Goal: Information Seeking & Learning: Check status

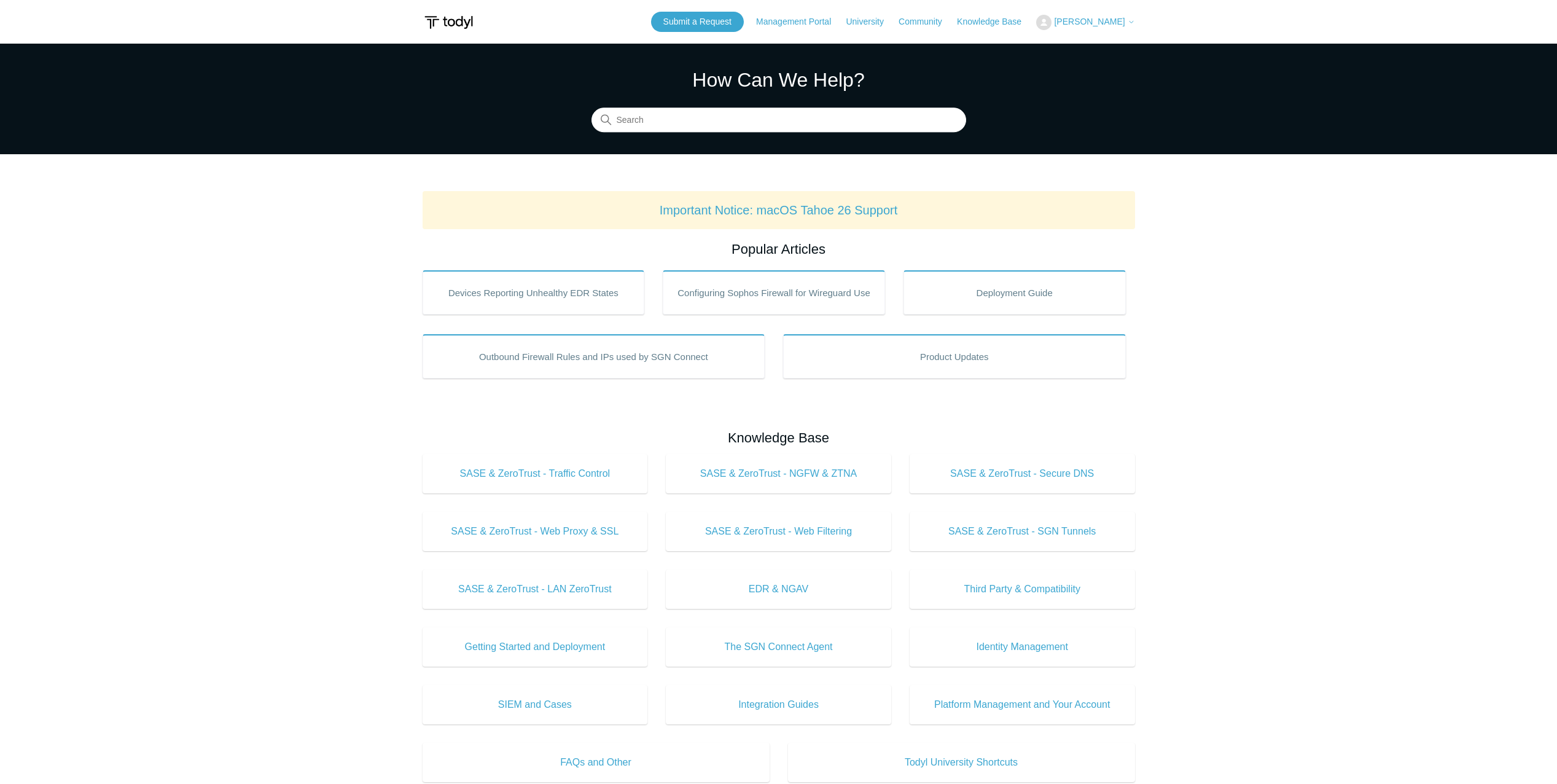
click at [1096, 23] on span "[PERSON_NAME]" at bounding box center [1090, 22] width 71 height 10
click at [1109, 48] on link "My Support Requests" at bounding box center [1096, 48] width 120 height 22
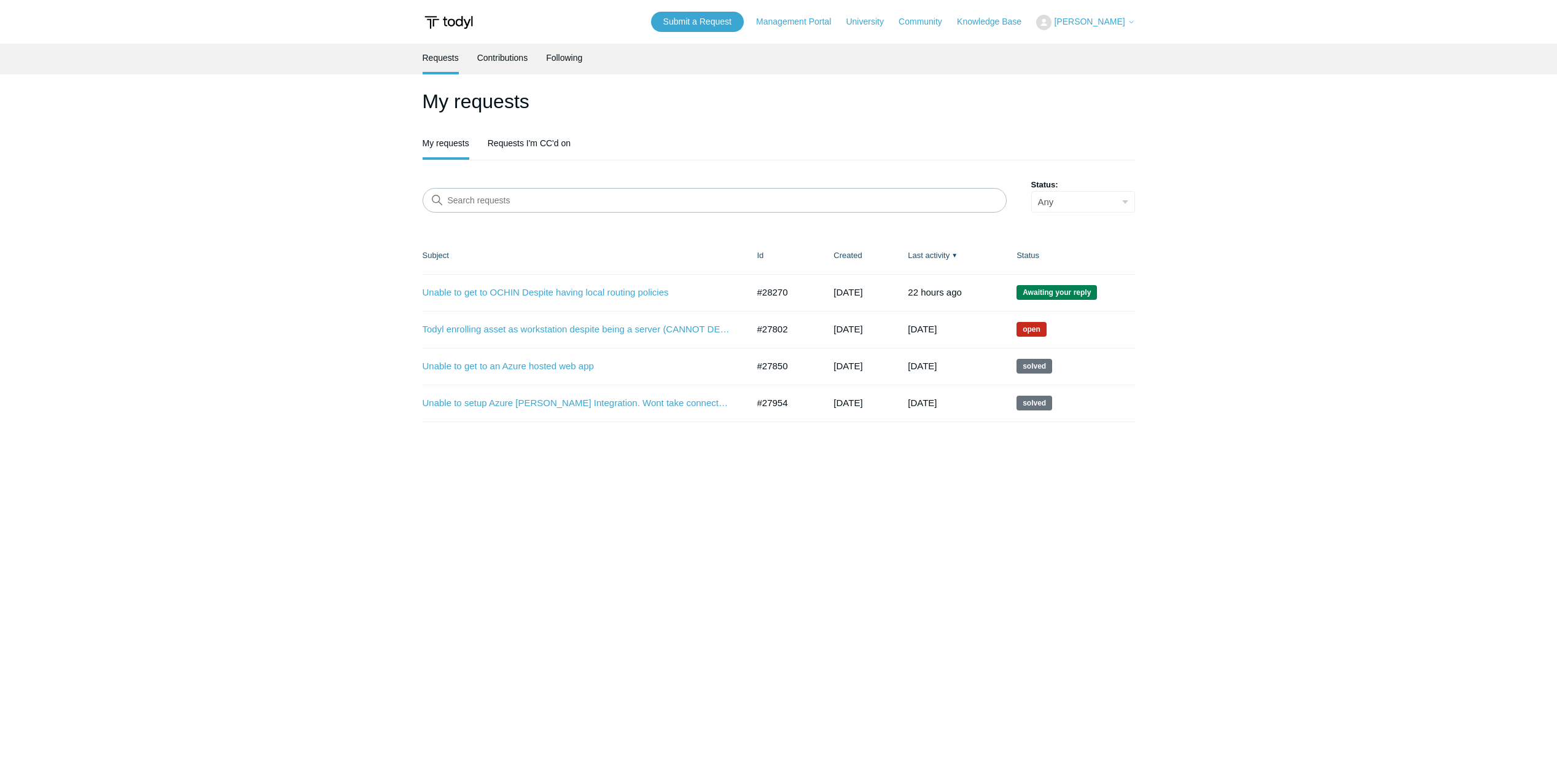
click at [586, 281] on td "Unable to get to OCHIN Despite having local routing policies #28270 [DATE] Awai…" at bounding box center [584, 292] width 322 height 37
click at [579, 293] on link "Unable to get to OCHIN Despite having local routing policies" at bounding box center [576, 293] width 307 height 14
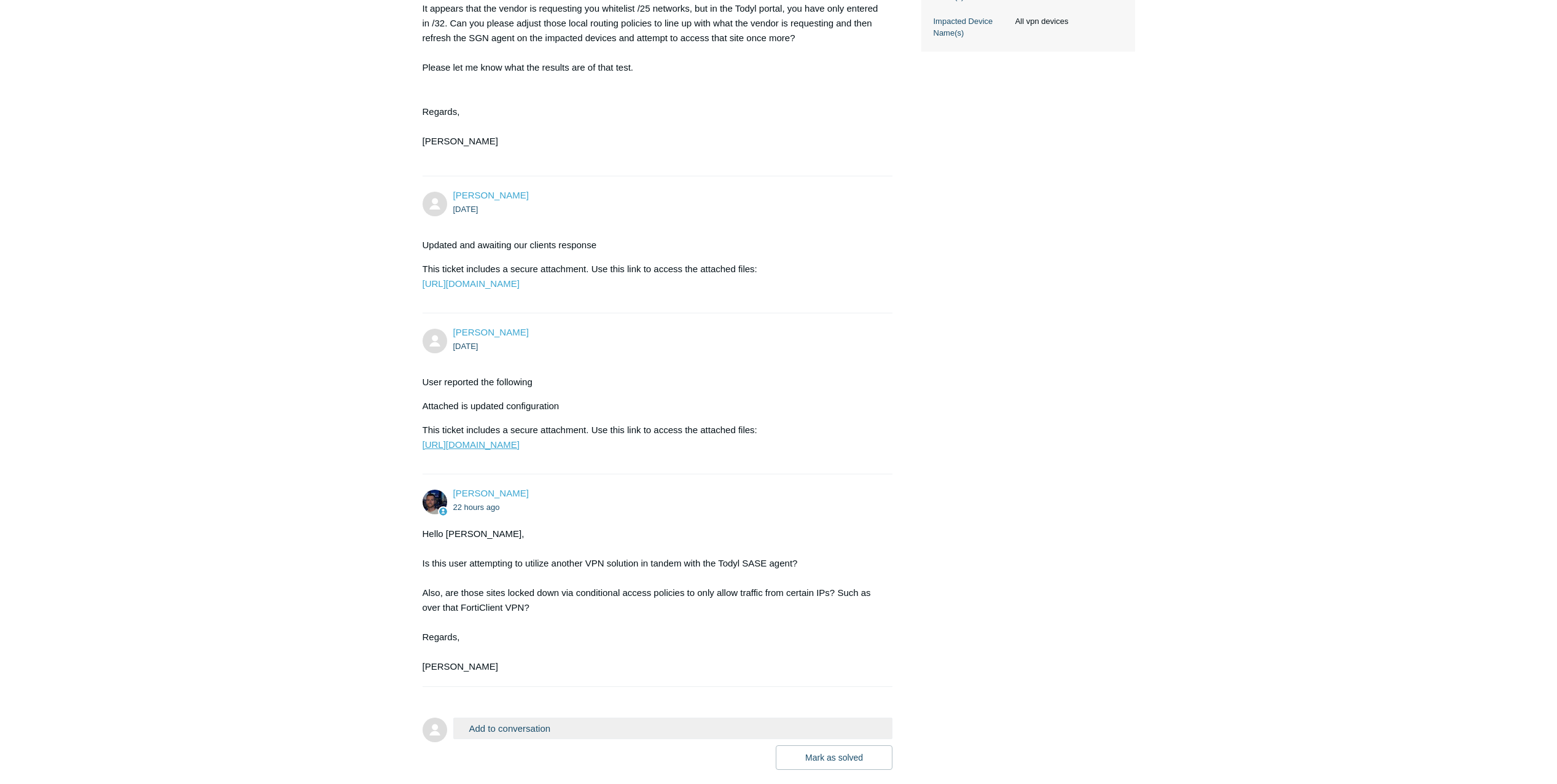
scroll to position [682, 0]
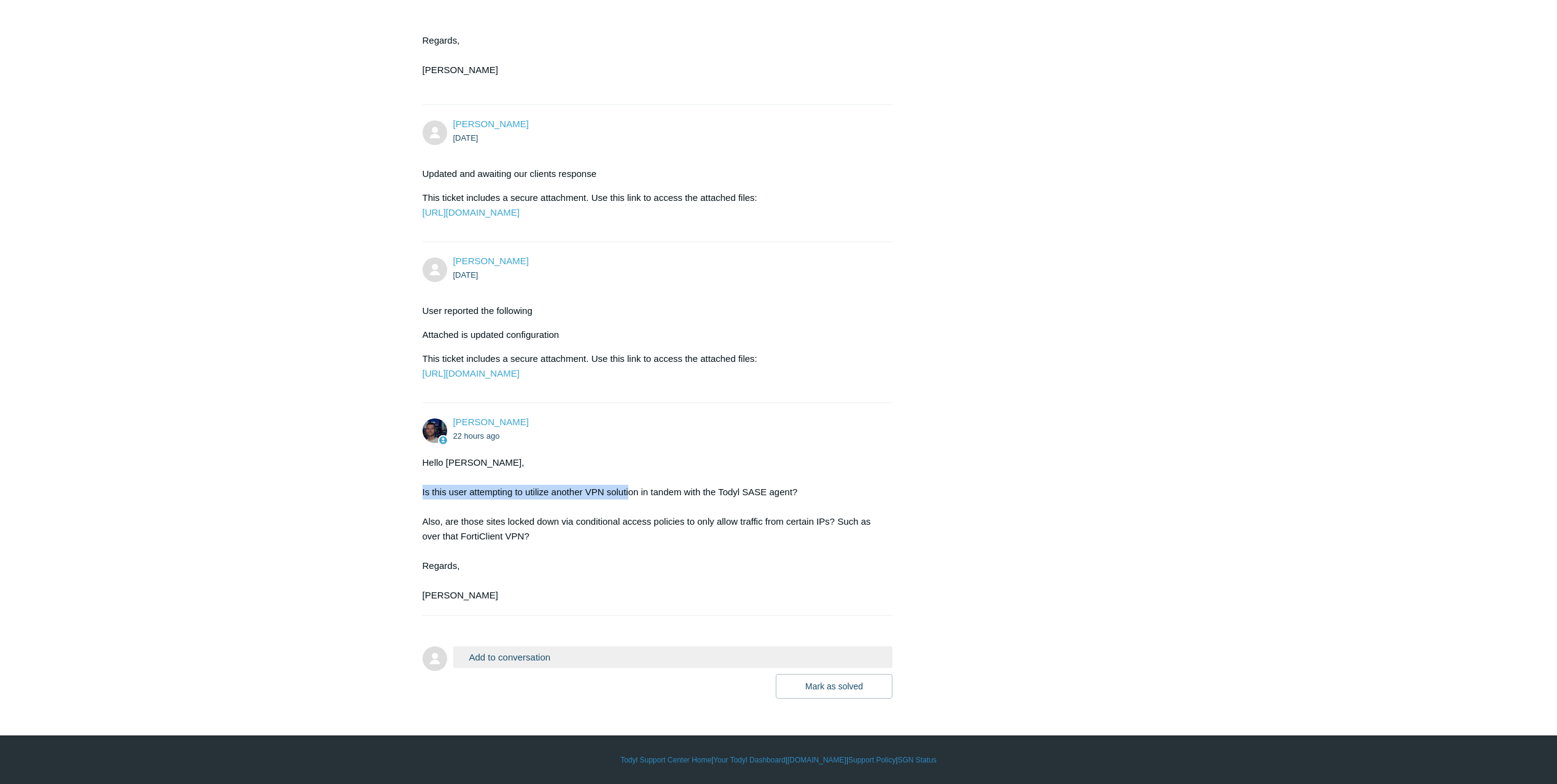
drag, startPoint x: 418, startPoint y: 494, endPoint x: 627, endPoint y: 497, distance: 209.0
click at [627, 497] on main "Requests Contributions Following Todyl Support Center My activities Unable to g…" at bounding box center [778, 74] width 1557 height 1248
click at [625, 498] on div "Hello [PERSON_NAME], Is this user attempting to utilize another VPN solution in…" at bounding box center [651, 529] width 458 height 148
click at [449, 526] on div "Hello [PERSON_NAME], Is this user attempting to utilize another VPN solution in…" at bounding box center [651, 529] width 458 height 148
drag, startPoint x: 411, startPoint y: 489, endPoint x: 805, endPoint y: 495, distance: 394.0
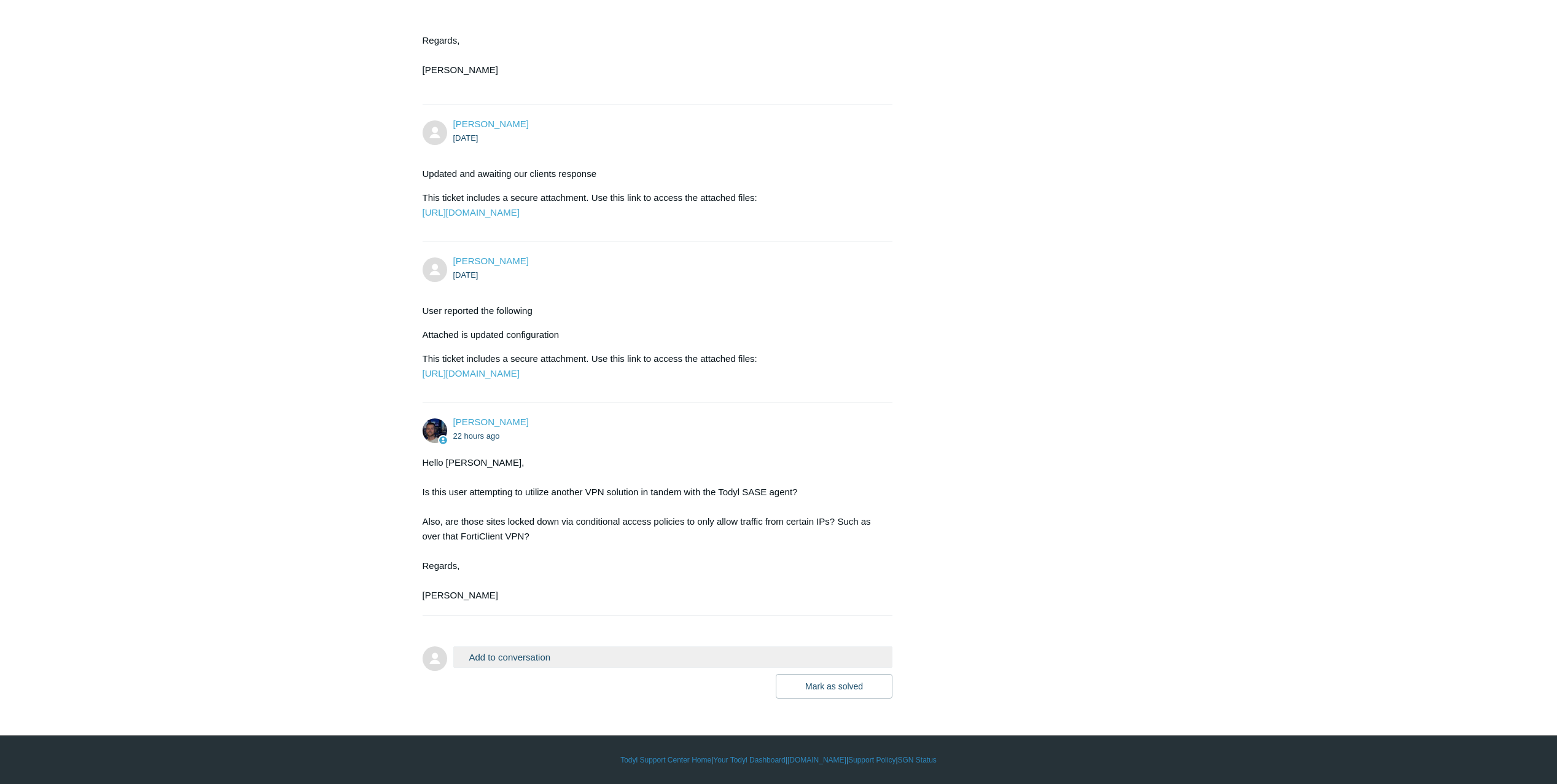
click at [805, 495] on main "Requests Contributions Following Todyl Support Center My activities Unable to g…" at bounding box center [778, 74] width 1557 height 1248
click at [600, 493] on div "Hello [PERSON_NAME], Is this user attempting to utilize another VPN solution in…" at bounding box center [651, 529] width 458 height 148
drag, startPoint x: 550, startPoint y: 493, endPoint x: 591, endPoint y: 491, distance: 41.0
click at [591, 491] on div "Hello [PERSON_NAME], Is this user attempting to utilize another VPN solution in…" at bounding box center [651, 529] width 458 height 148
drag, startPoint x: 591, startPoint y: 491, endPoint x: 613, endPoint y: 491, distance: 22.0
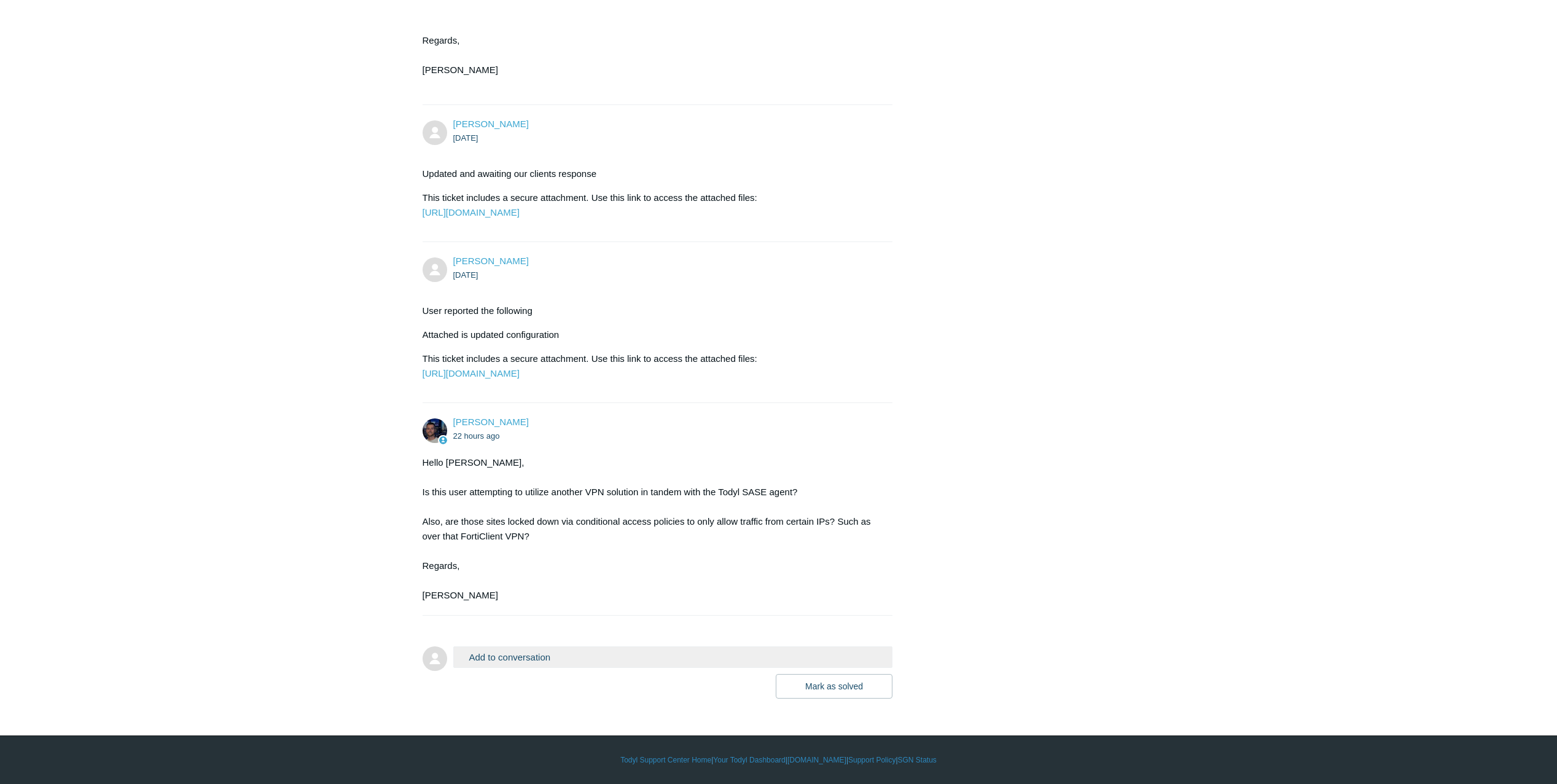
click at [613, 491] on div "Hello [PERSON_NAME], Is this user attempting to utilize another VPN solution in…" at bounding box center [651, 529] width 458 height 148
drag, startPoint x: 425, startPoint y: 520, endPoint x: 532, endPoint y: 526, distance: 107.2
click at [532, 526] on div "Hello [PERSON_NAME], Is this user attempting to utilize another VPN solution in…" at bounding box center [651, 529] width 458 height 148
drag, startPoint x: 532, startPoint y: 526, endPoint x: 514, endPoint y: 542, distance: 24.1
click at [514, 541] on div "Hello [PERSON_NAME], Is this user attempting to utilize another VPN solution in…" at bounding box center [651, 529] width 458 height 148
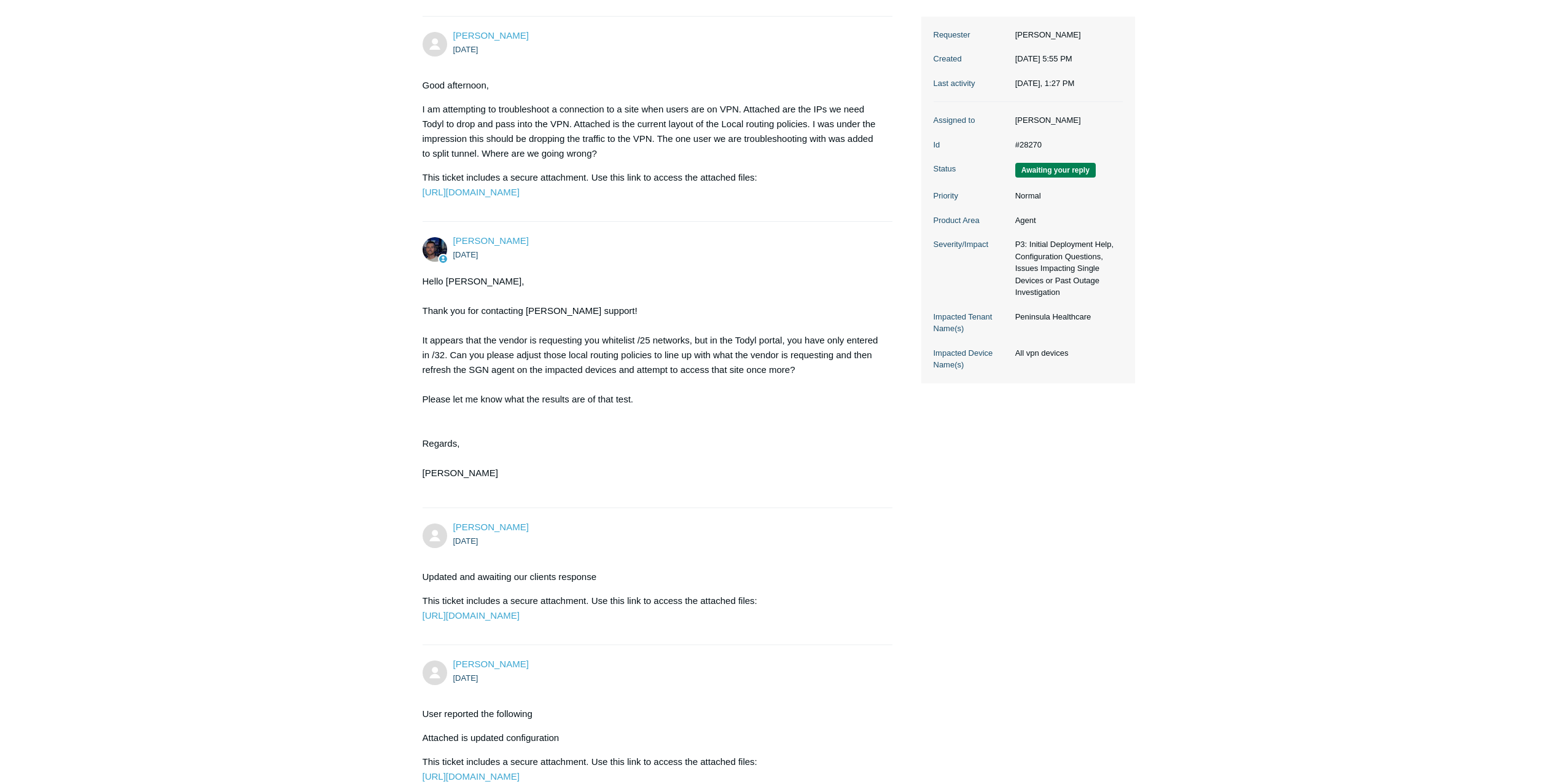
scroll to position [0, 0]
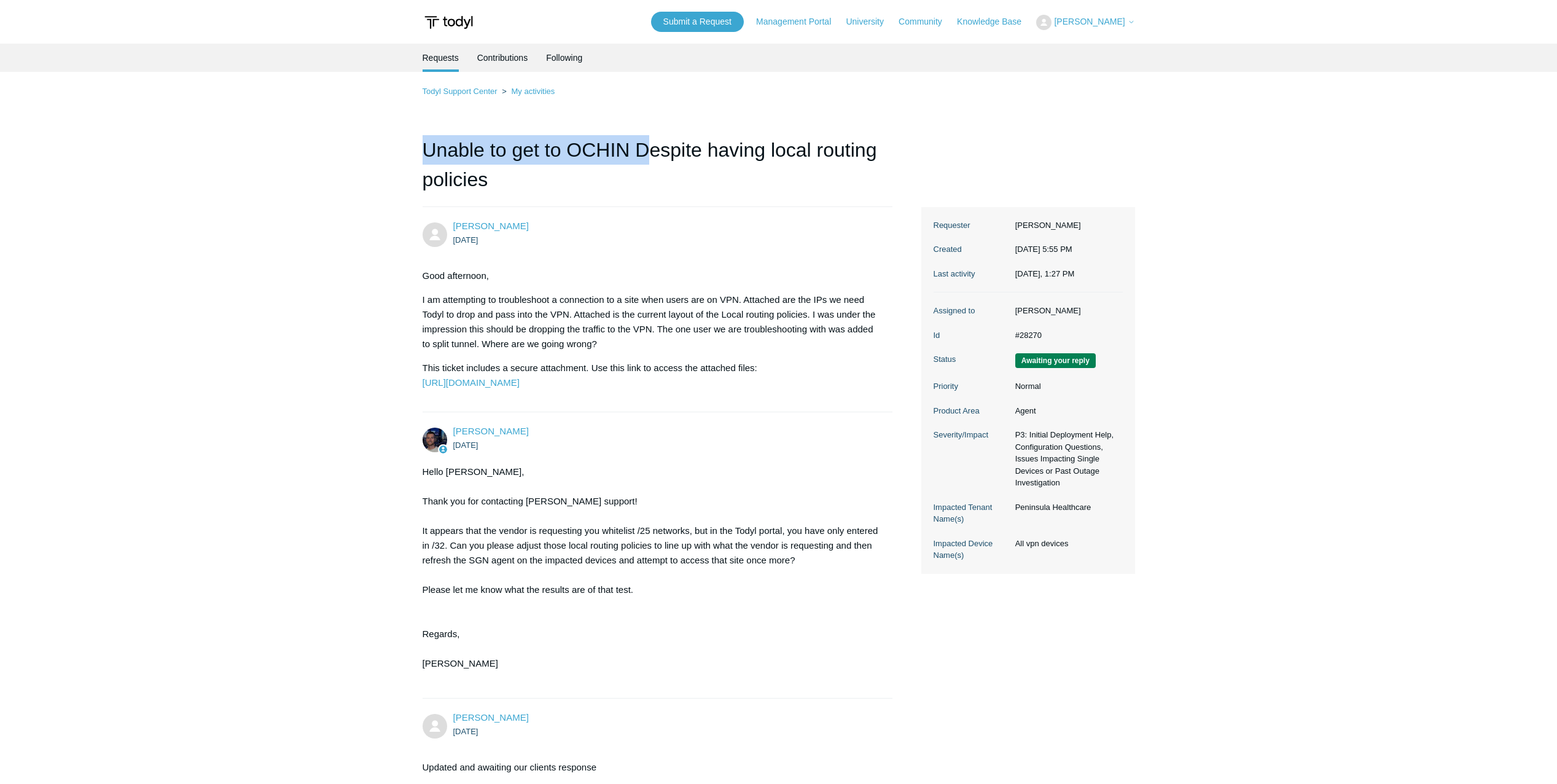
drag, startPoint x: 429, startPoint y: 144, endPoint x: 648, endPoint y: 151, distance: 219.1
click at [648, 151] on h1 "Unable to get to OCHIN Despite having local routing policies" at bounding box center [658, 171] width 470 height 72
click at [648, 154] on h1 "Unable to get to OCHIN Despite having local routing policies" at bounding box center [658, 171] width 470 height 72
click at [596, 148] on h1 "Unable to get to OCHIN Despite having local routing policies" at bounding box center [658, 171] width 470 height 72
drag, startPoint x: 570, startPoint y: 148, endPoint x: 640, endPoint y: 154, distance: 70.3
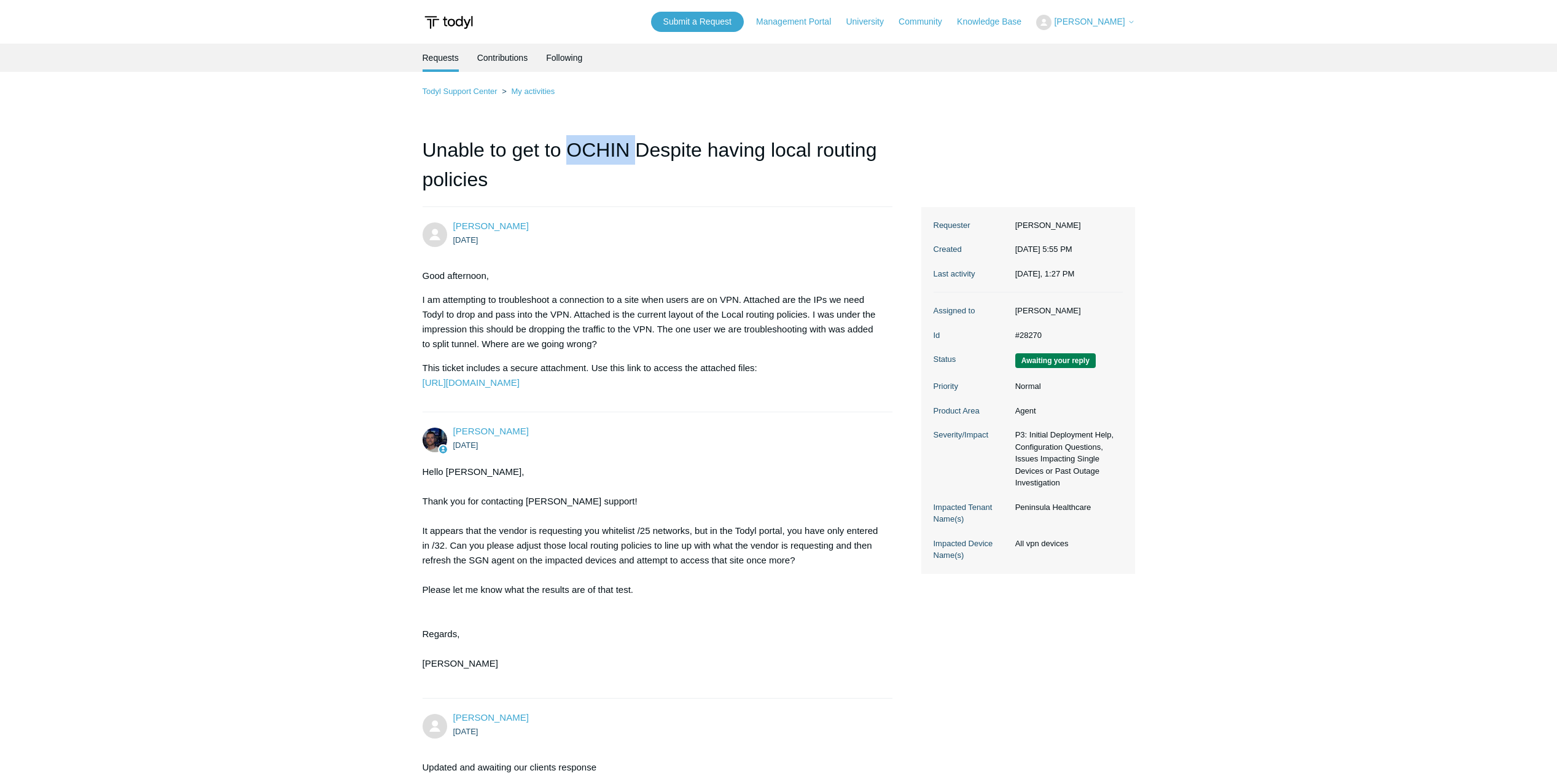
click at [640, 154] on h1 "Unable to get to OCHIN Despite having local routing policies" at bounding box center [658, 171] width 470 height 72
click at [640, 153] on h1 "Unable to get to OCHIN Despite having local routing policies" at bounding box center [658, 171] width 470 height 72
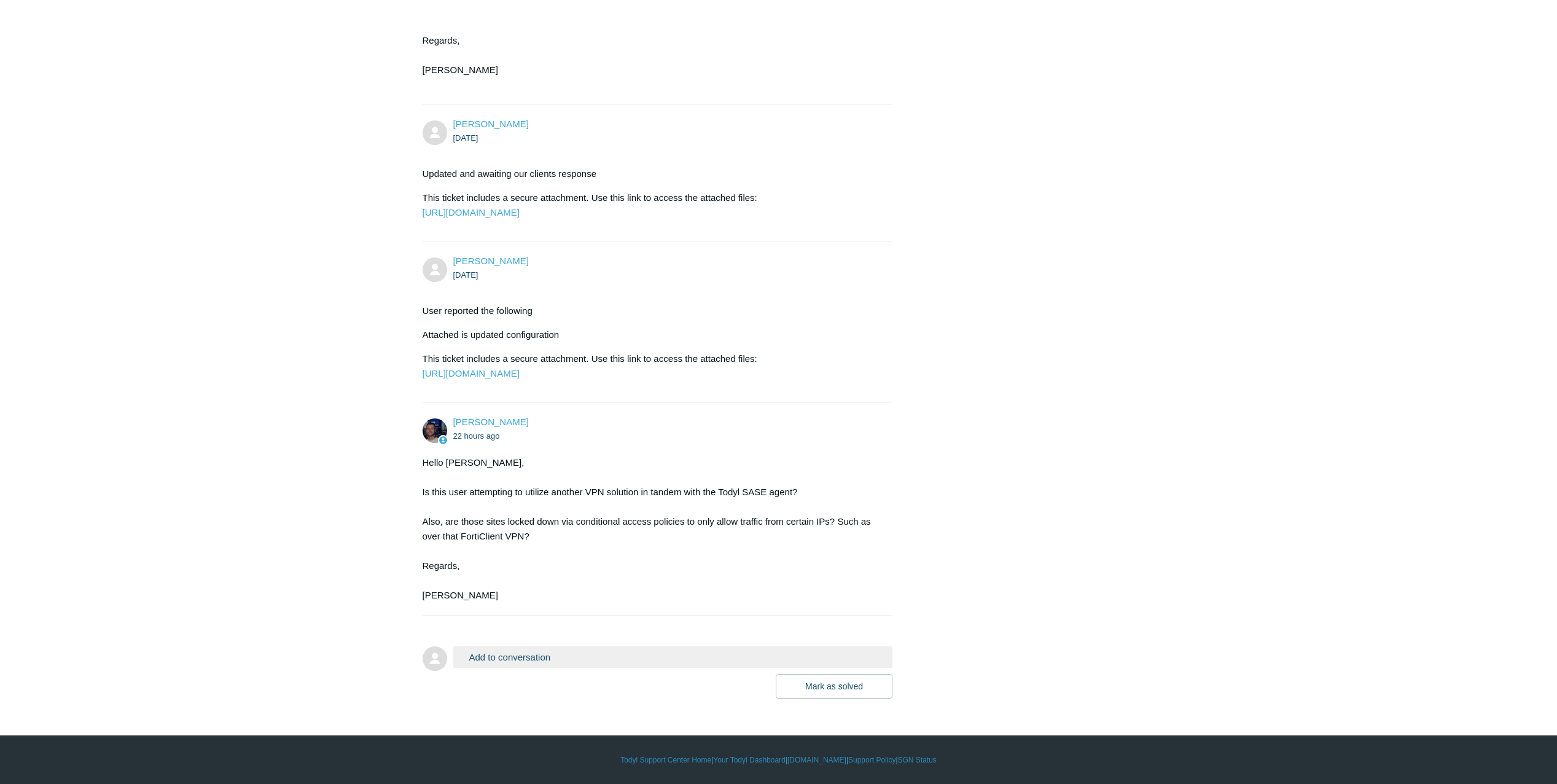
scroll to position [682, 0]
drag, startPoint x: 410, startPoint y: 491, endPoint x: 799, endPoint y: 491, distance: 389.0
click at [799, 491] on main "Requests Contributions Following Todyl Support Center My activities Unable to g…" at bounding box center [778, 74] width 1557 height 1248
click at [805, 491] on div "Hello Charles, Is this user attempting to utilize another VPN solution in tande…" at bounding box center [651, 529] width 458 height 148
drag, startPoint x: 785, startPoint y: 491, endPoint x: 432, endPoint y: 519, distance: 354.1
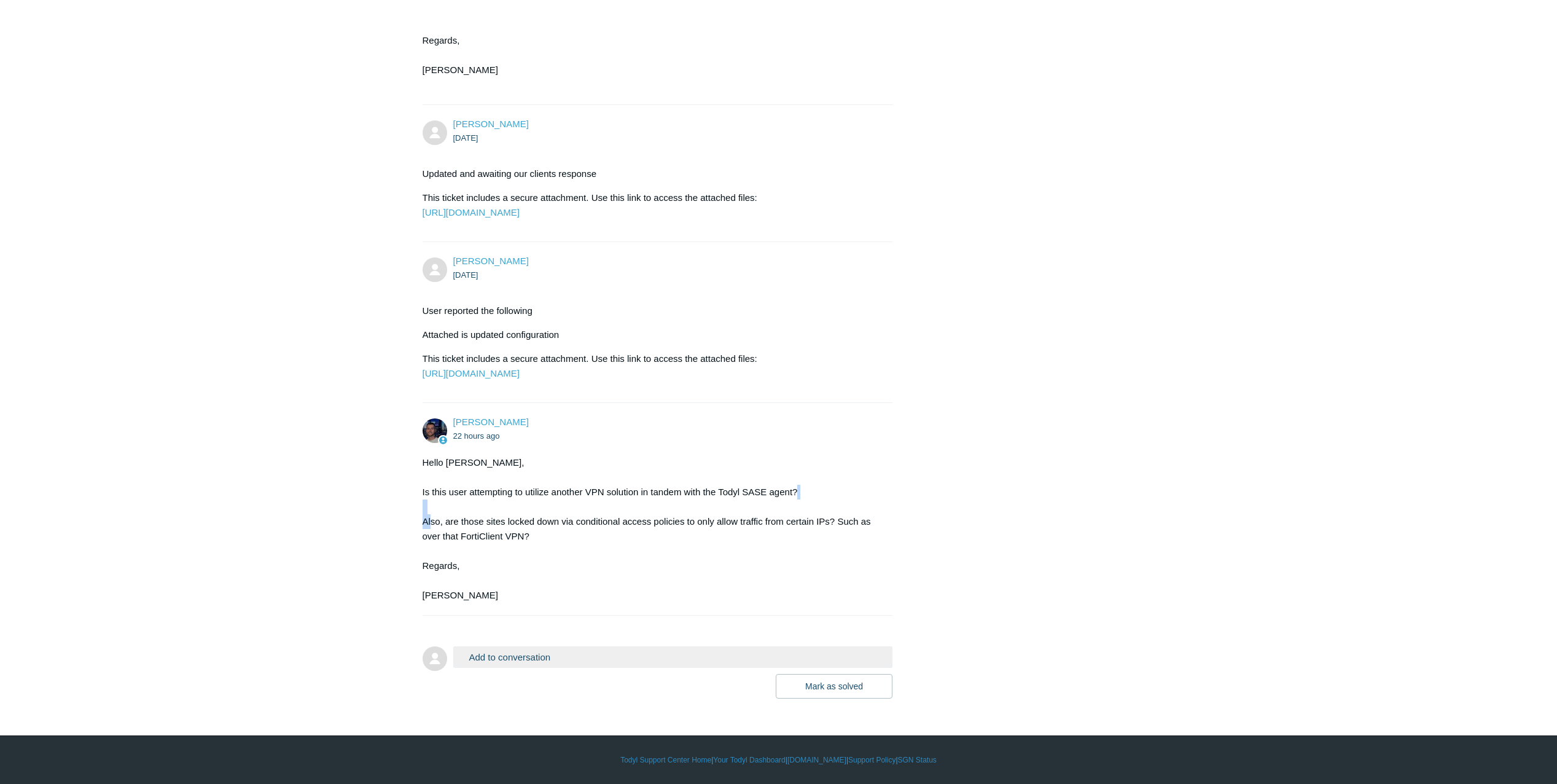
click at [432, 519] on div "Hello Charles, Is this user attempting to utilize another VPN solution in tande…" at bounding box center [651, 529] width 458 height 148
drag, startPoint x: 432, startPoint y: 519, endPoint x: 438, endPoint y: 533, distance: 15.2
click at [438, 533] on div "Hello Charles, Is this user attempting to utilize another VPN solution in tande…" at bounding box center [651, 529] width 458 height 148
drag, startPoint x: 479, startPoint y: 524, endPoint x: 656, endPoint y: 523, distance: 177.0
click at [656, 523] on div "Hello Charles, Is this user attempting to utilize another VPN solution in tande…" at bounding box center [651, 529] width 458 height 148
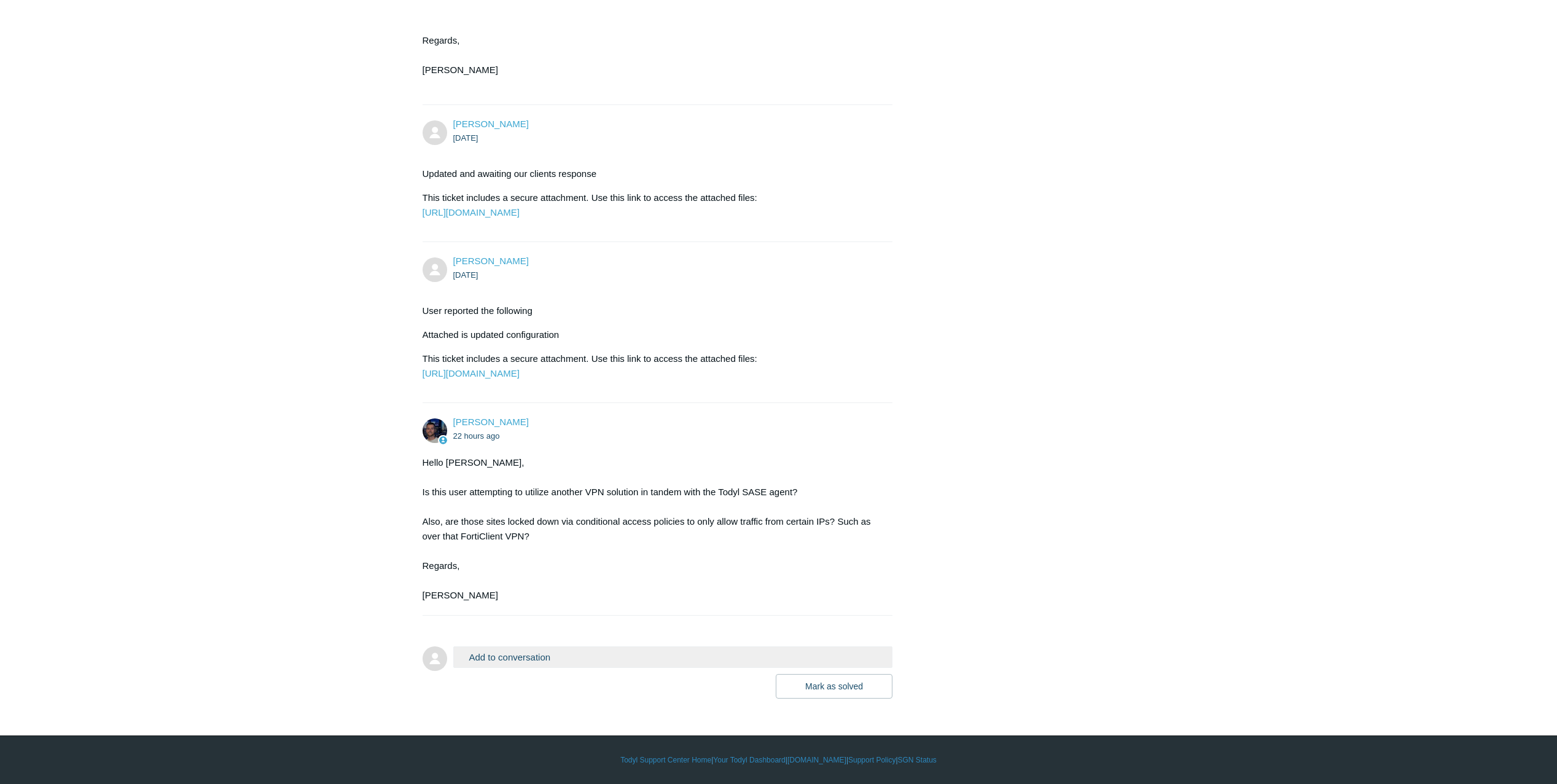
drag, startPoint x: 656, startPoint y: 523, endPoint x: 679, endPoint y: 520, distance: 23.2
click at [679, 520] on div "Hello Charles, Is this user attempting to utilize another VPN solution in tande…" at bounding box center [651, 529] width 458 height 148
drag, startPoint x: 417, startPoint y: 521, endPoint x: 542, endPoint y: 537, distance: 126.0
click at [542, 537] on main "Requests Contributions Following Todyl Support Center My activities Unable to g…" at bounding box center [778, 74] width 1557 height 1248
drag, startPoint x: 542, startPoint y: 537, endPoint x: 642, endPoint y: 526, distance: 100.6
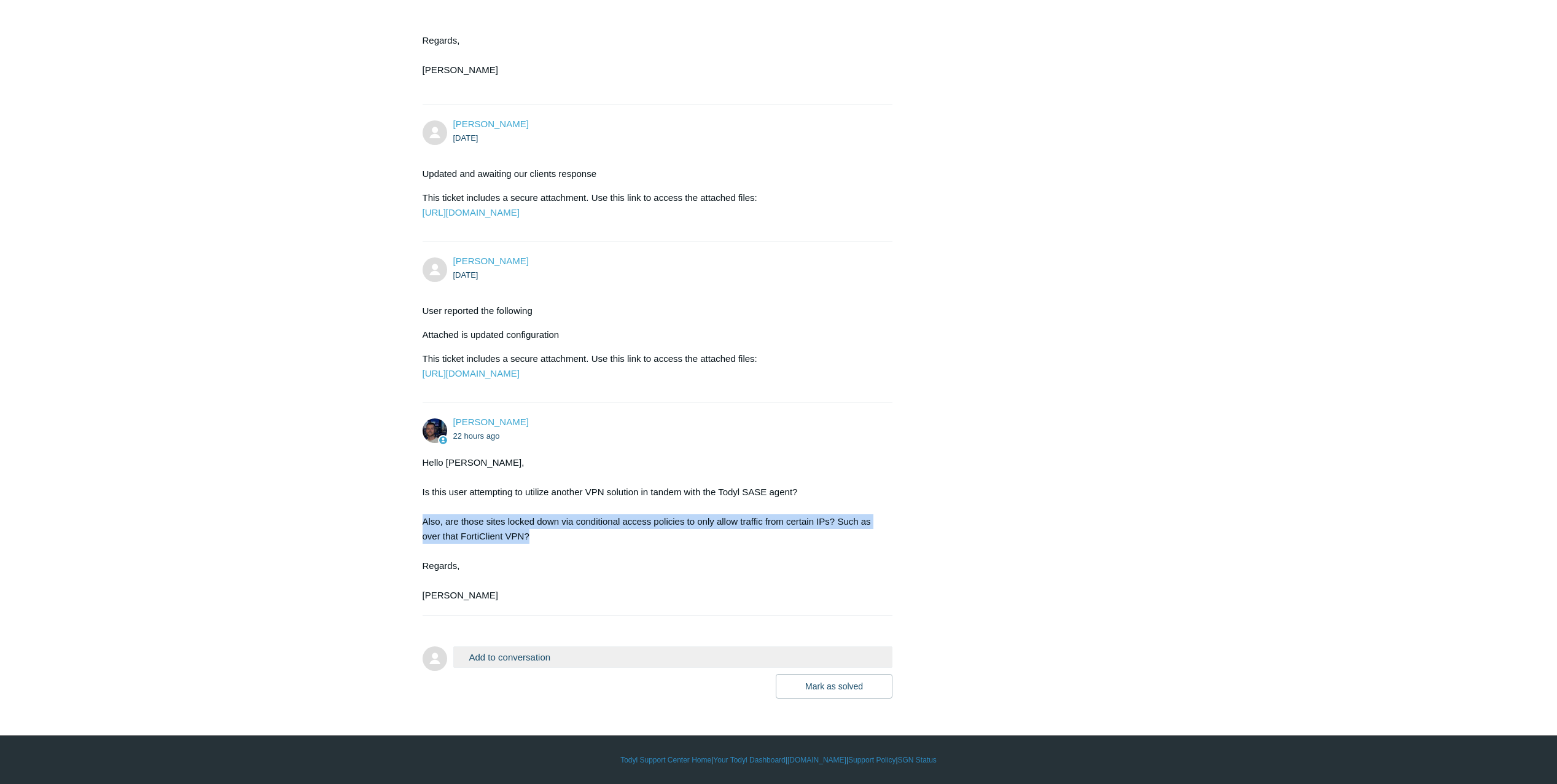
click at [641, 526] on div "Hello Charles, Is this user attempting to utilize another VPN solution in tande…" at bounding box center [651, 529] width 458 height 148
drag, startPoint x: 407, startPoint y: 522, endPoint x: 554, endPoint y: 543, distance: 148.5
click at [554, 543] on main "Requests Contributions Following Todyl Support Center My activities Unable to g…" at bounding box center [778, 74] width 1557 height 1248
drag, startPoint x: 554, startPoint y: 543, endPoint x: 652, endPoint y: 527, distance: 99.3
click at [652, 527] on div "Hello Charles, Is this user attempting to utilize another VPN solution in tande…" at bounding box center [651, 529] width 458 height 148
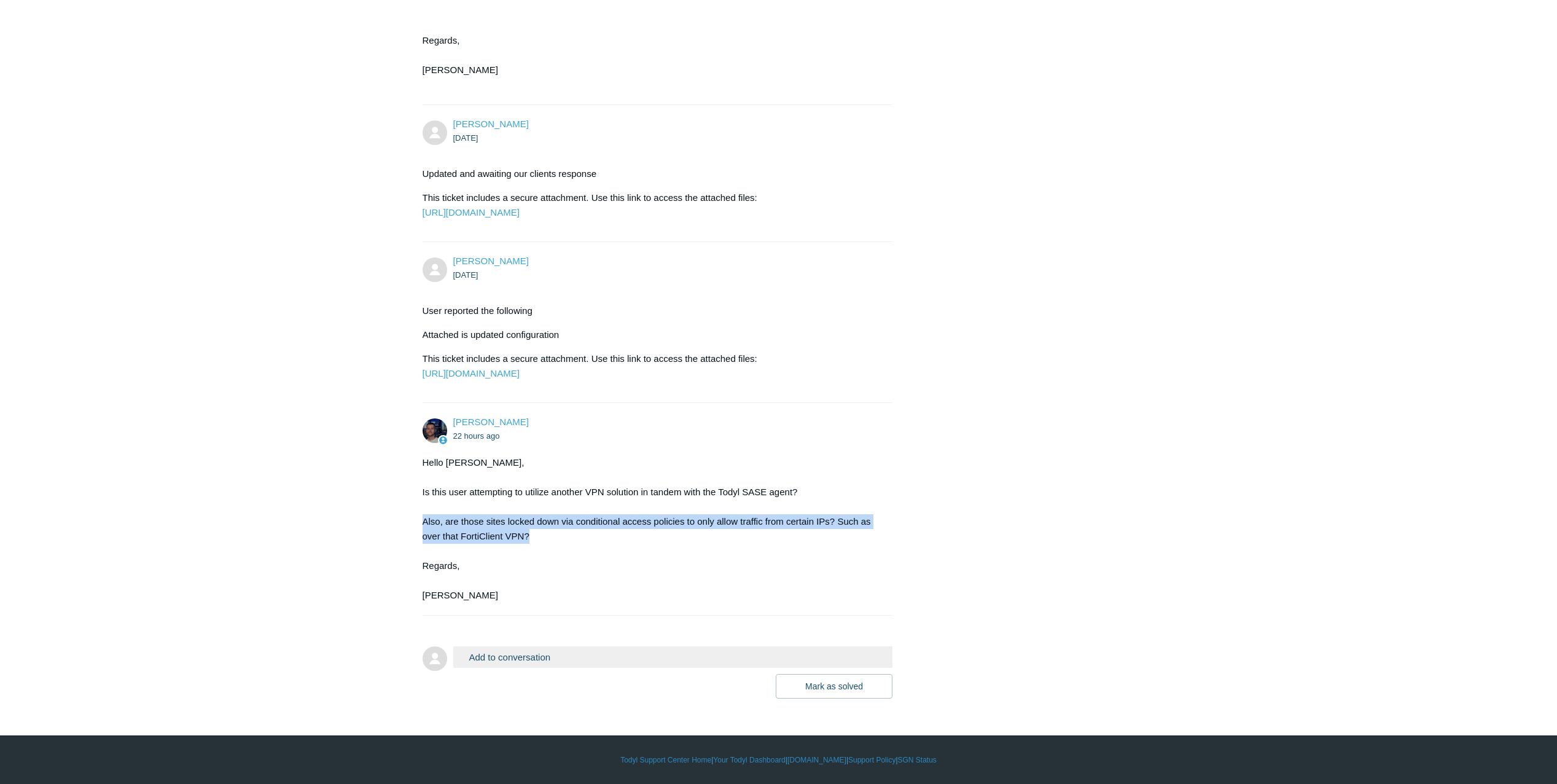
drag, startPoint x: 424, startPoint y: 519, endPoint x: 532, endPoint y: 537, distance: 109.5
click at [532, 537] on div "Hello Charles, Is this user attempting to utilize another VPN solution in tande…" at bounding box center [651, 529] width 458 height 148
drag, startPoint x: 532, startPoint y: 537, endPoint x: 492, endPoint y: 539, distance: 40.0
click at [492, 539] on div "Hello Charles, Is this user attempting to utilize another VPN solution in tande…" at bounding box center [651, 529] width 458 height 148
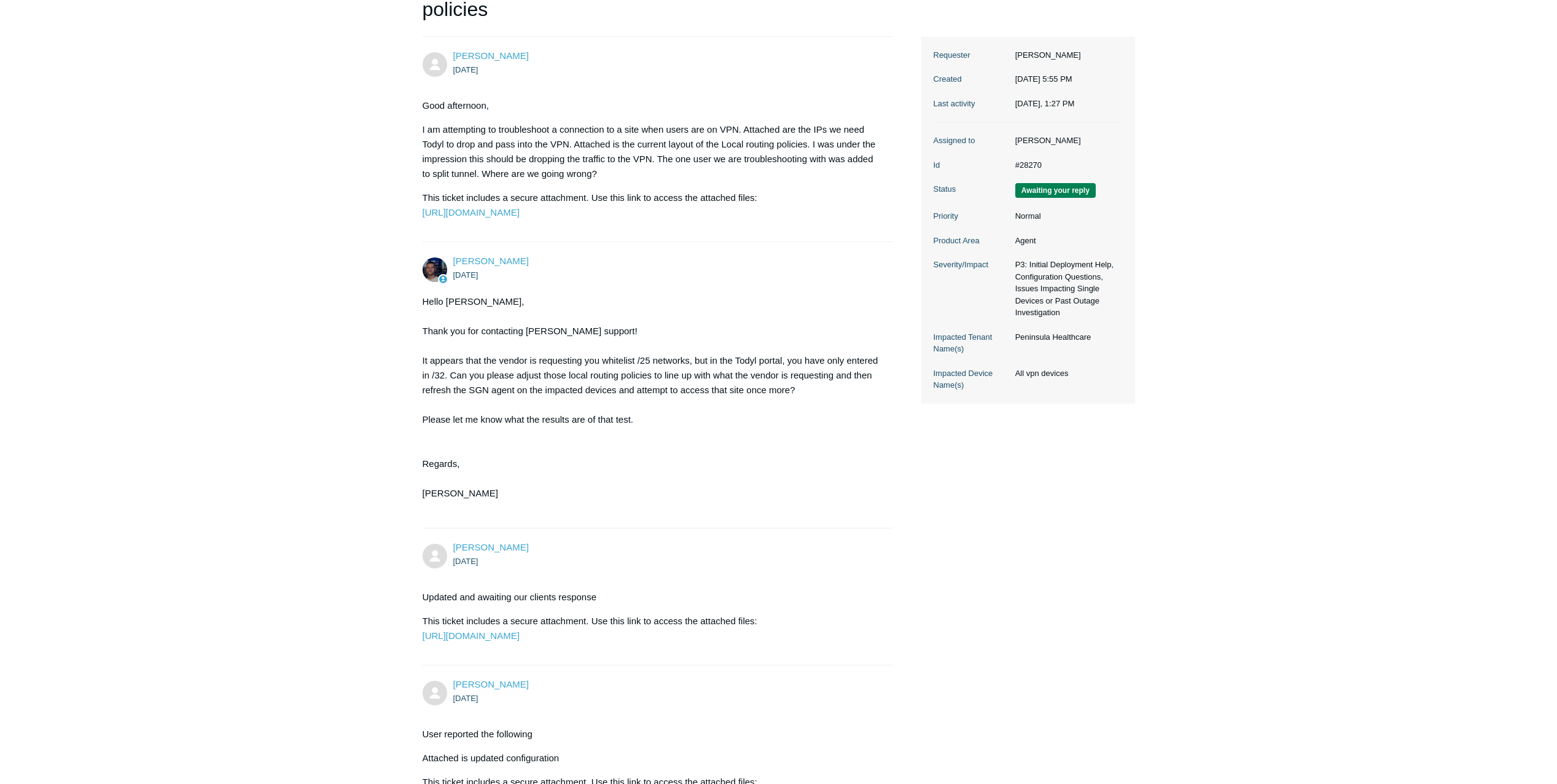
scroll to position [0, 0]
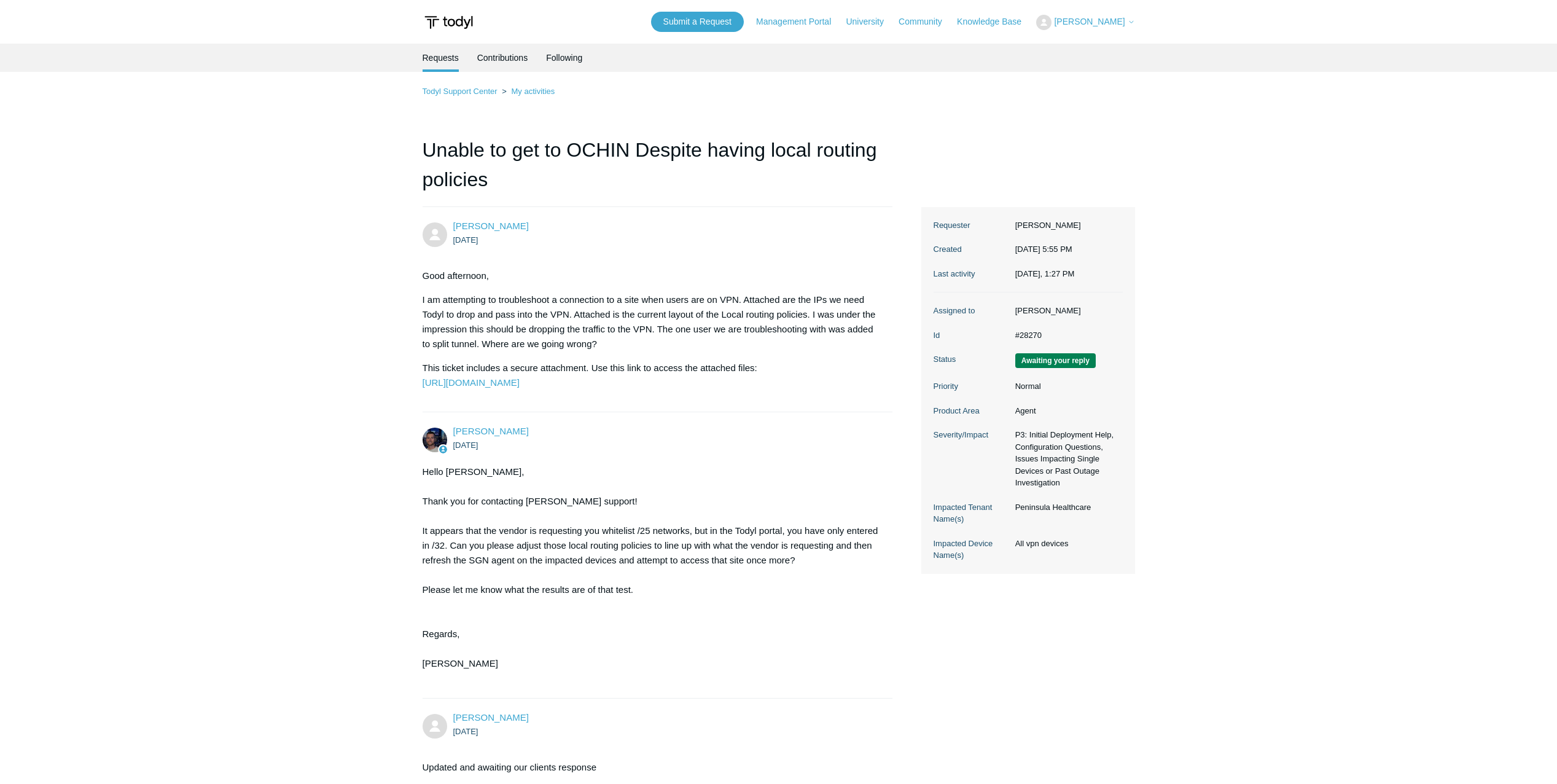
drag, startPoint x: 1019, startPoint y: 518, endPoint x: 1059, endPoint y: 517, distance: 40.0
click at [1059, 514] on dd "Peninsula Healthcare" at bounding box center [1065, 508] width 113 height 12
